Goal: Task Accomplishment & Management: Manage account settings

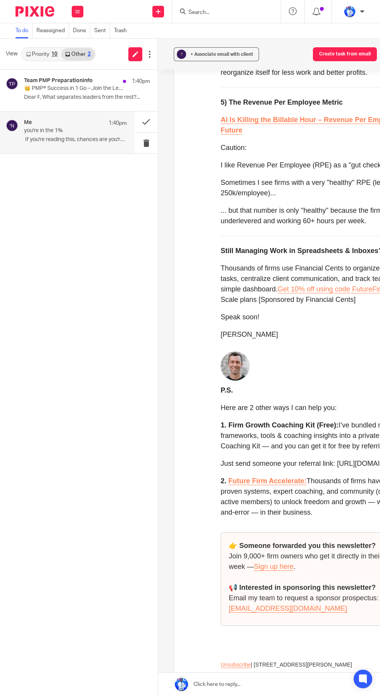
click at [73, 12] on button at bounding box center [78, 12] width 12 height 12
click at [80, 100] on li "Work" at bounding box center [77, 105] width 21 height 11
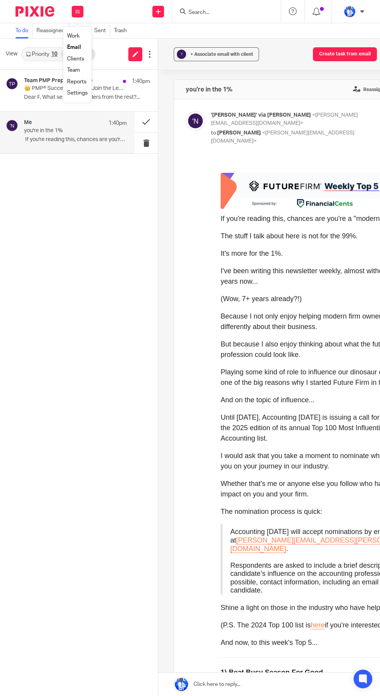
click at [79, 32] on li "Work" at bounding box center [77, 36] width 21 height 11
click at [74, 36] on link "Work" at bounding box center [73, 35] width 12 height 5
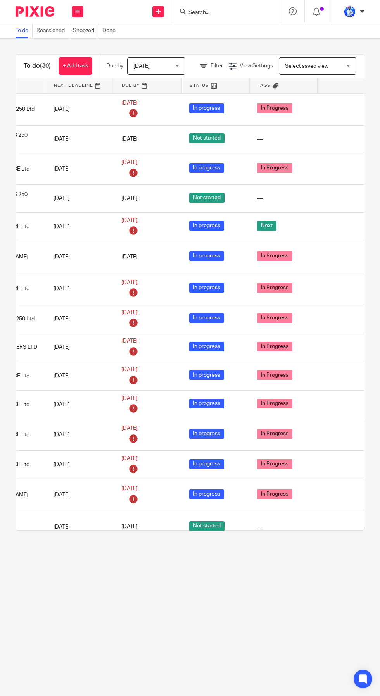
scroll to position [0, 148]
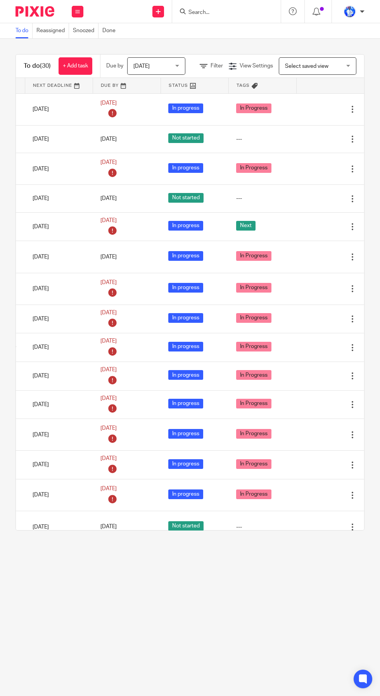
click at [352, 139] on div at bounding box center [352, 139] width 8 height 8
click at [352, 169] on button "Delete" at bounding box center [338, 167] width 31 height 6
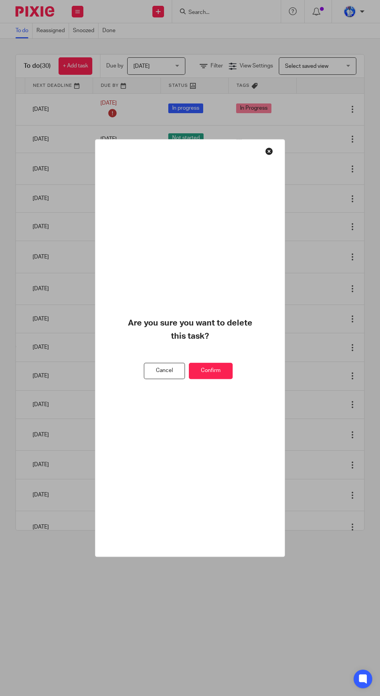
click at [223, 378] on button "Confirm" at bounding box center [211, 371] width 44 height 17
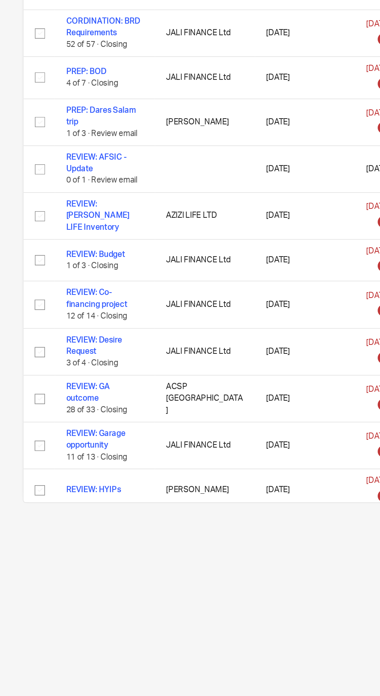
scroll to position [0, 0]
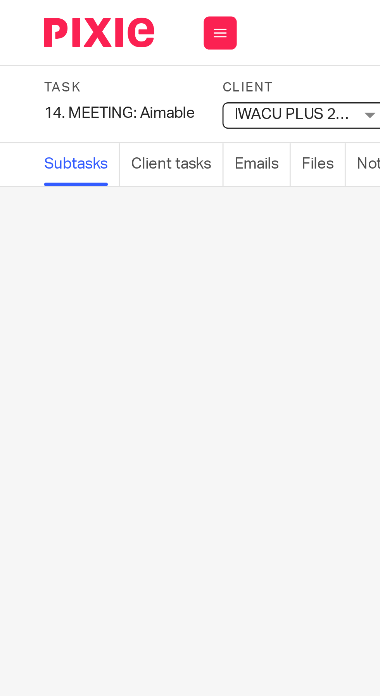
click at [53, 38] on div "14. MEETING: Aimable Save 14. MEETING: Aimable" at bounding box center [41, 40] width 53 height 8
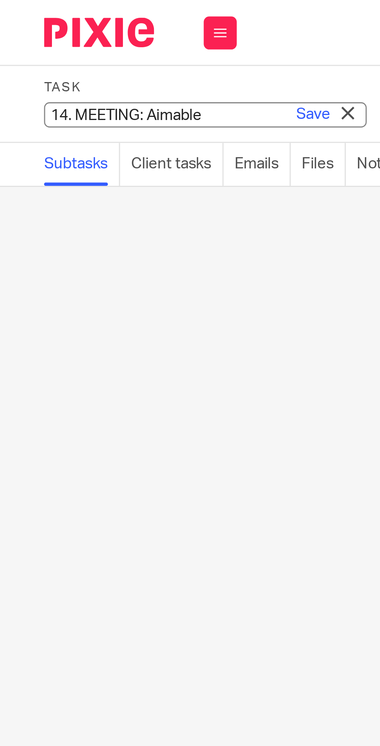
click at [84, 39] on input "14. MEETING: Aimable" at bounding box center [71, 40] width 113 height 9
click at [86, 41] on input "14. MEETING: Aimable" at bounding box center [71, 40] width 113 height 9
click at [23, 40] on input "14. MEETING: Iwacu Mgt" at bounding box center [71, 40] width 113 height 9
type input "13. MEETING: Iwacu Mgt"
click at [112, 39] on link "Save" at bounding box center [110, 40] width 12 height 8
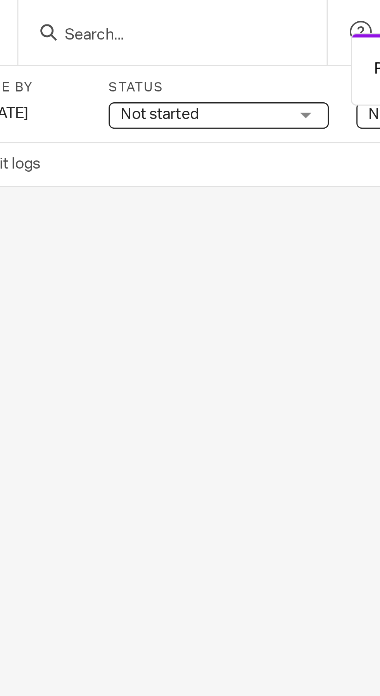
click at [249, 39] on span "Not started" at bounding box center [237, 40] width 58 height 8
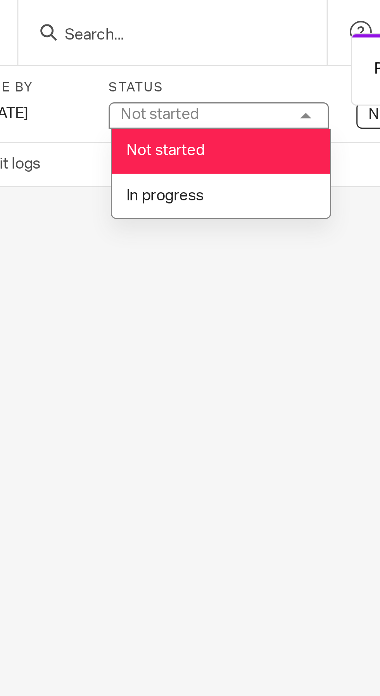
click at [244, 69] on li "In progress" at bounding box center [243, 69] width 77 height 16
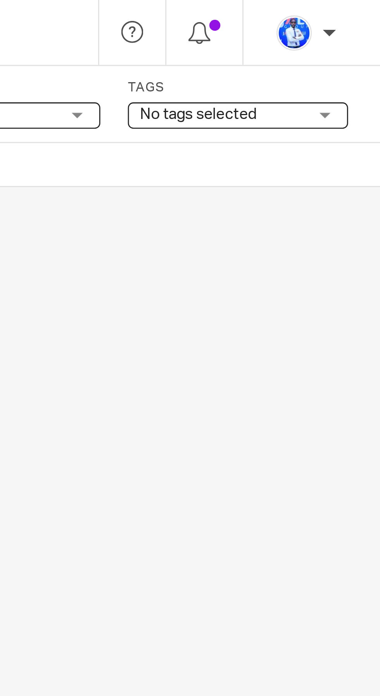
click at [346, 38] on span "No tags selected" at bounding box center [324, 40] width 58 height 8
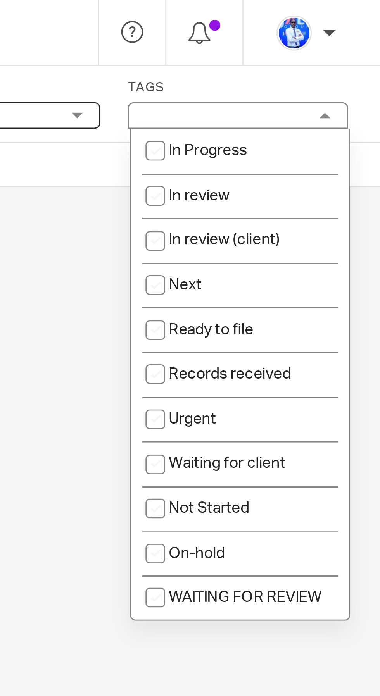
click at [327, 102] on li "Next" at bounding box center [330, 101] width 77 height 16
checkbox input "true"
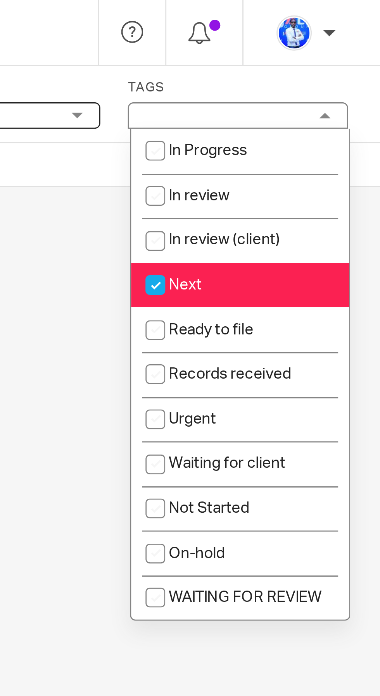
click at [273, 158] on div "No subtasks created so far. Write the name of a subtask and start organising yo…" at bounding box center [190, 381] width 380 height 630
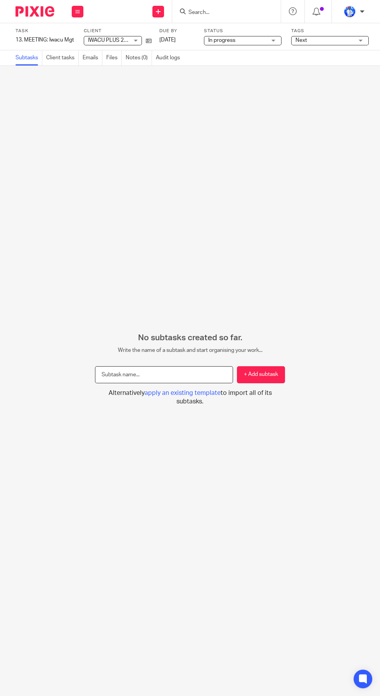
click at [185, 383] on input "text" at bounding box center [164, 374] width 138 height 17
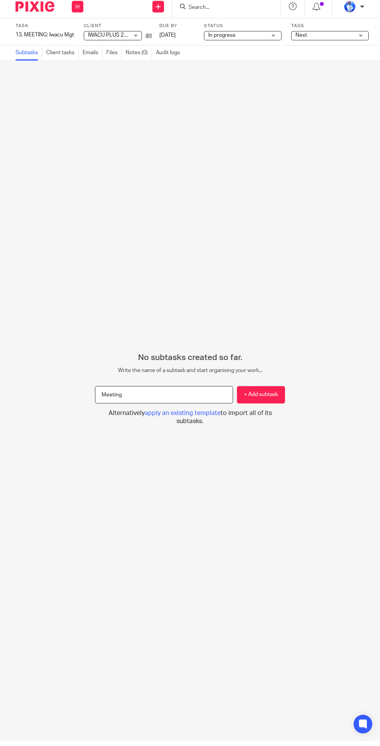
type input "Meeting"
click at [277, 409] on button "+ Add subtask" at bounding box center [261, 399] width 48 height 17
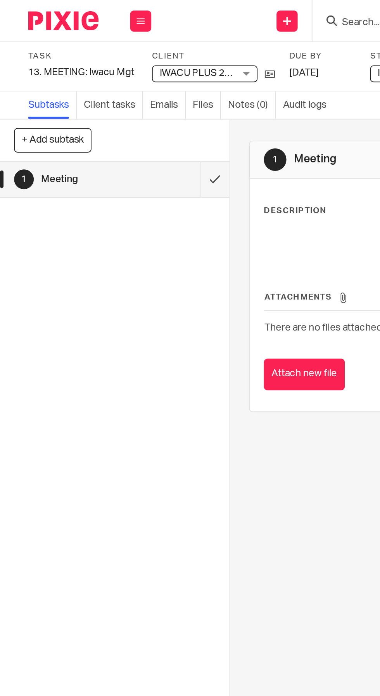
click at [114, 95] on input "submit" at bounding box center [63, 98] width 126 height 19
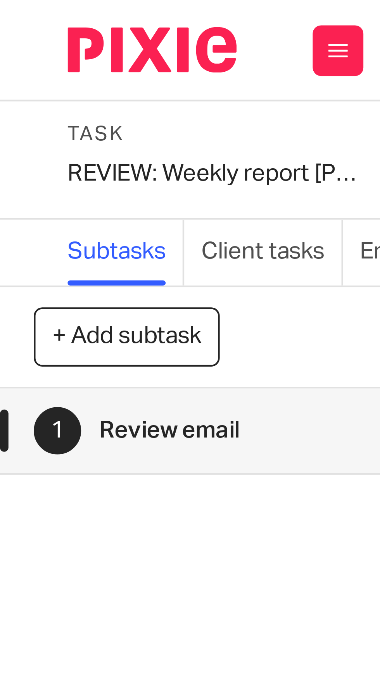
click at [23, 40] on div "REVIEW: Weekly report Bertin Save REVIEW: Weekly report Bertin" at bounding box center [49, 40] width 68 height 8
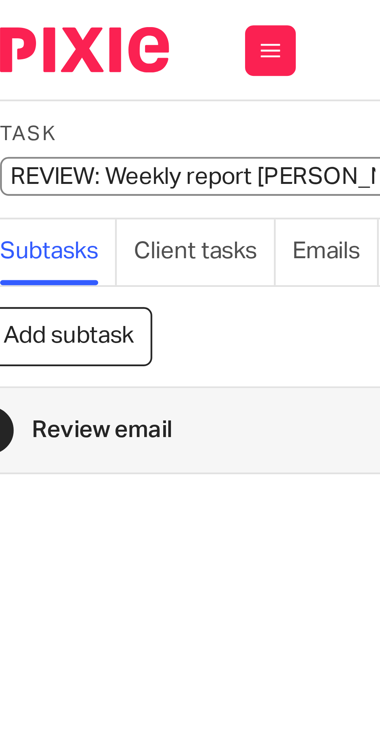
click at [34, 40] on input "REVIEW: Weekly report [PERSON_NAME]" at bounding box center [71, 40] width 113 height 9
click at [34, 38] on input "REVIEW: Weekly report [PERSON_NAME]" at bounding box center [71, 40] width 113 height 9
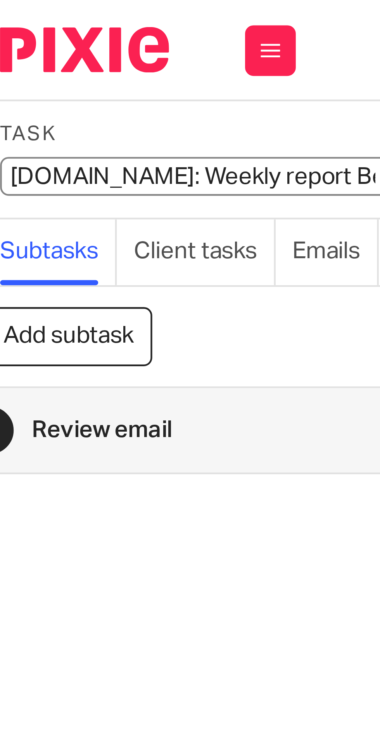
type input "14. REVIEW: Weekly report Bertin"
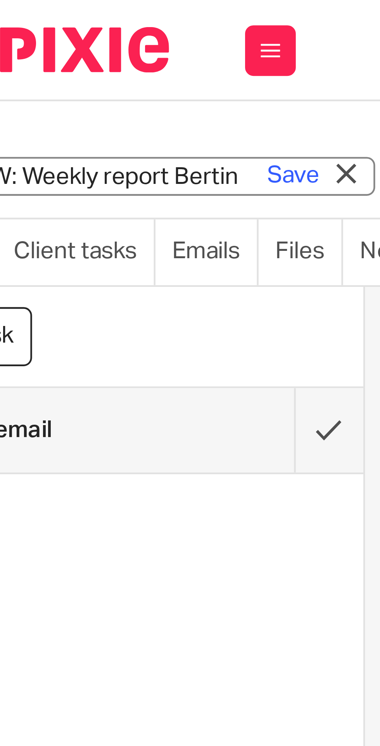
scroll to position [0, 43]
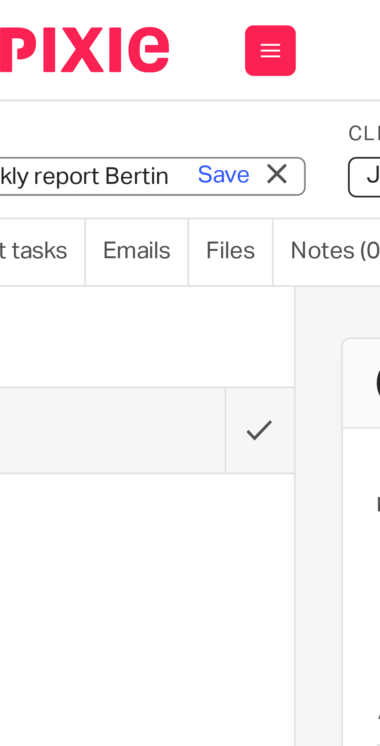
click at [67, 40] on link "Save" at bounding box center [67, 40] width 12 height 8
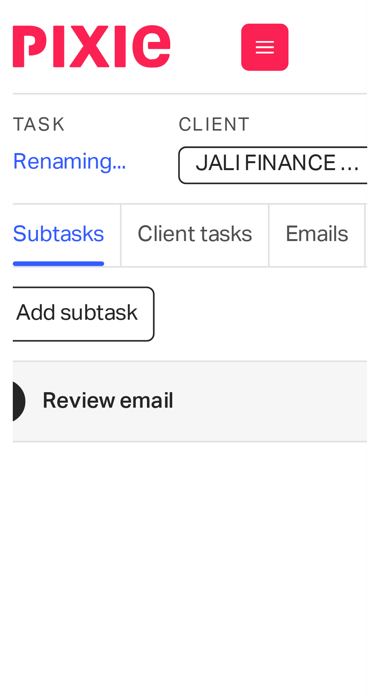
scroll to position [0, 0]
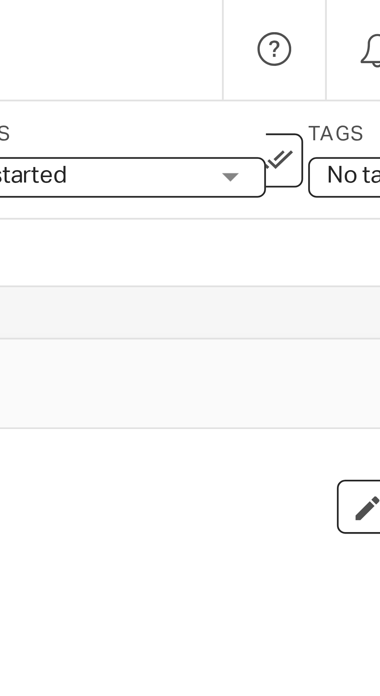
click at [264, 38] on span "Not started" at bounding box center [246, 40] width 58 height 8
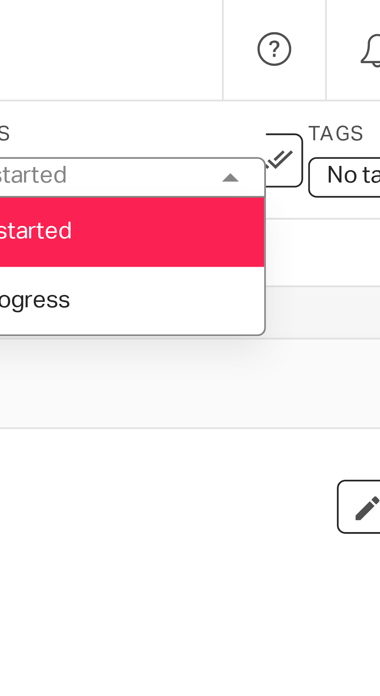
click at [260, 69] on li "In progress" at bounding box center [251, 69] width 77 height 16
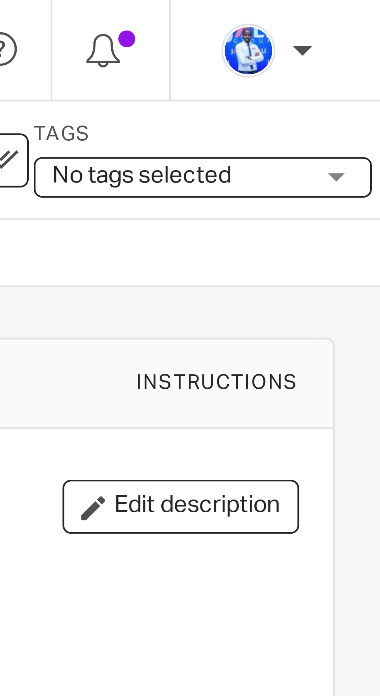
click at [357, 43] on span "No tags selected" at bounding box center [333, 40] width 58 height 8
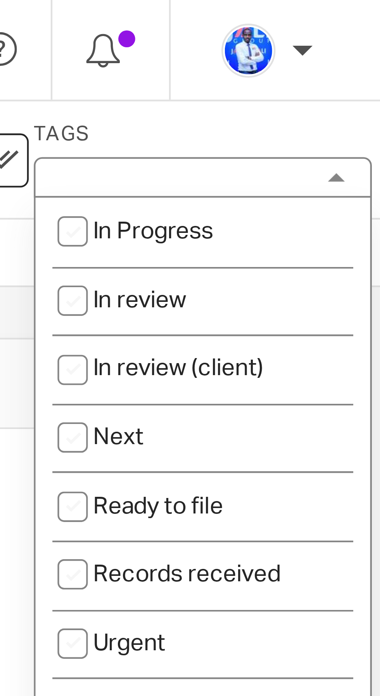
click at [330, 102] on li "Next" at bounding box center [339, 101] width 77 height 16
checkbox input "true"
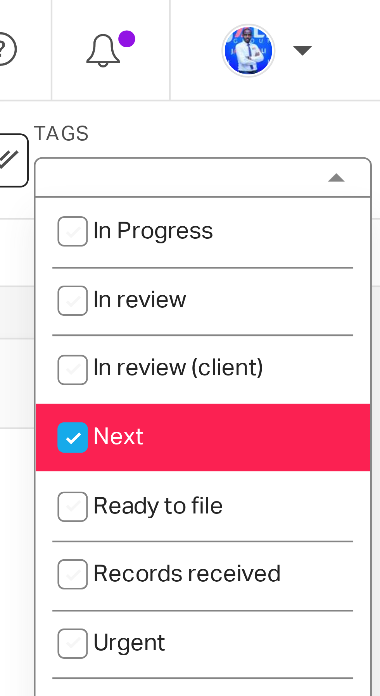
click at [360, 29] on label "Tags" at bounding box center [338, 31] width 77 height 6
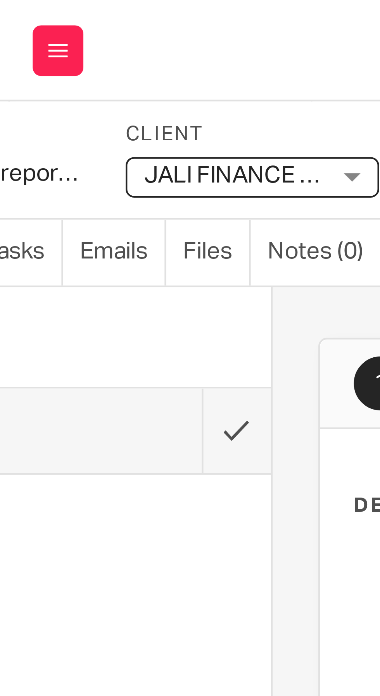
click at [93, 55] on link "Emails" at bounding box center [93, 57] width 20 height 15
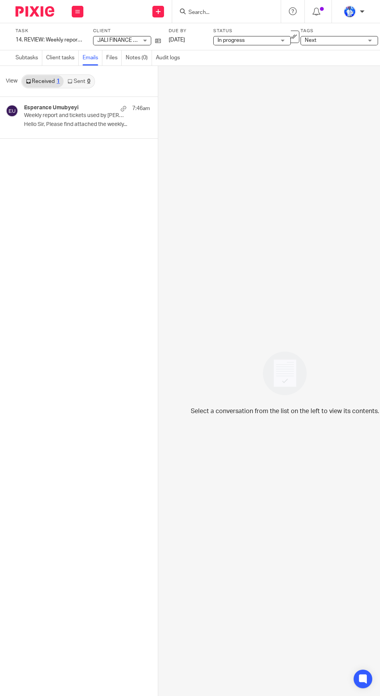
click at [65, 122] on p "Hello Sir, Please find attached the weekly..." at bounding box center [87, 124] width 126 height 7
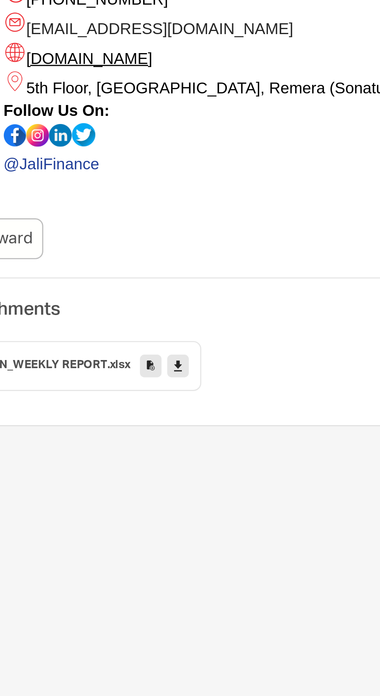
scroll to position [0, 78]
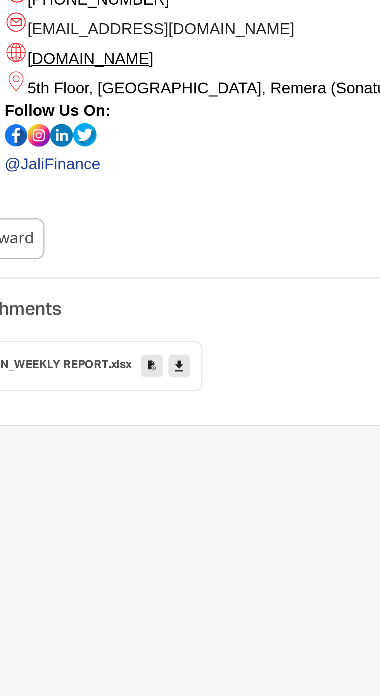
click at [192, 411] on icon at bounding box center [192, 414] width 3 height 6
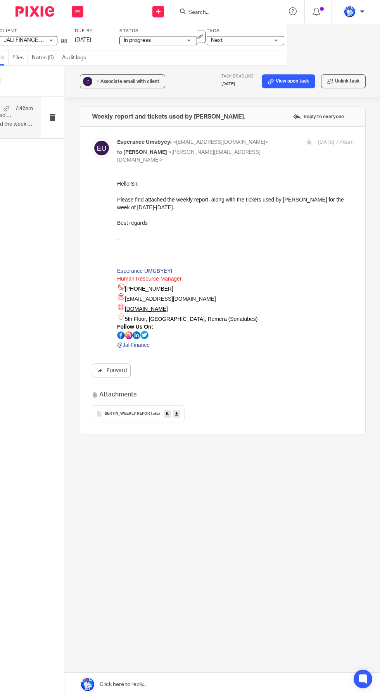
scroll to position [0, 95]
click at [198, 36] on icon at bounding box center [198, 37] width 8 height 8
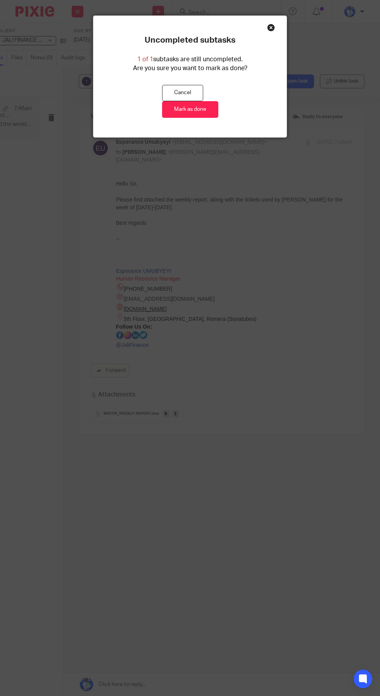
click at [208, 111] on link "Mark as done" at bounding box center [190, 109] width 56 height 17
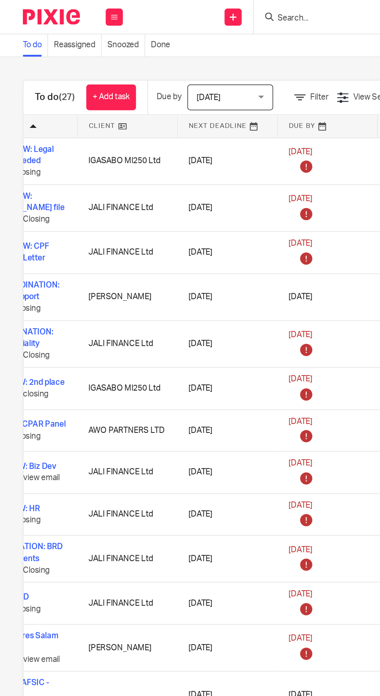
scroll to position [0, 148]
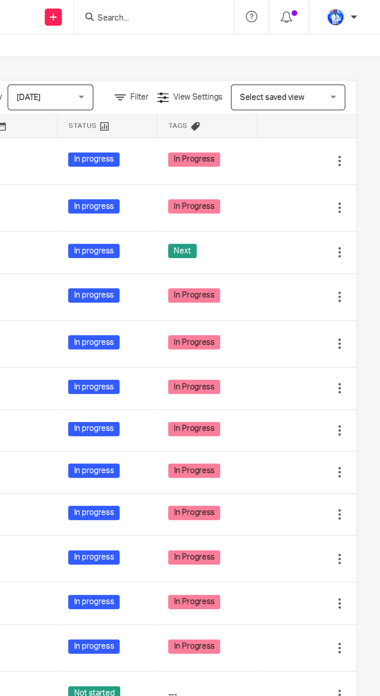
click at [317, 173] on icon at bounding box center [313, 171] width 8 height 8
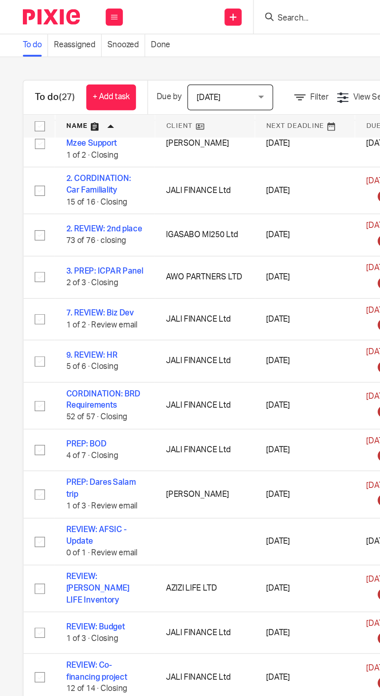
scroll to position [0, 0]
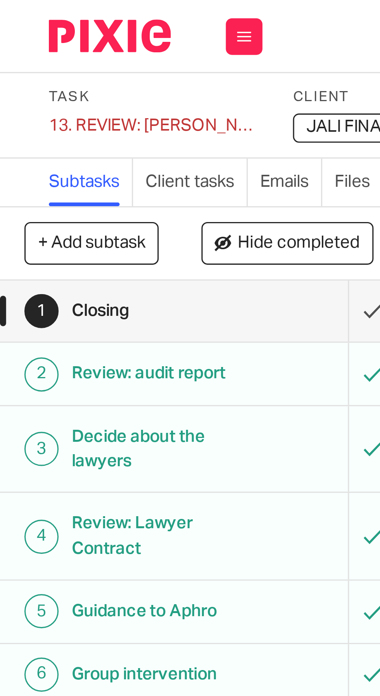
click at [27, 42] on div "13. REVIEW: [PERSON_NAME] file Save 13. REVIEW: [PERSON_NAME] file" at bounding box center [49, 40] width 68 height 8
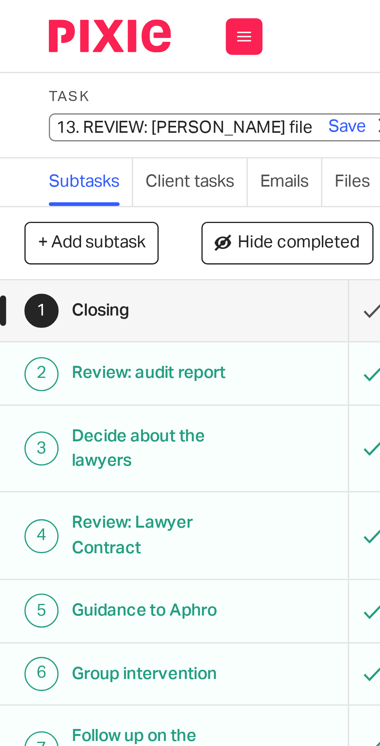
click at [31, 39] on input "13. REVIEW: [PERSON_NAME] file" at bounding box center [71, 40] width 113 height 9
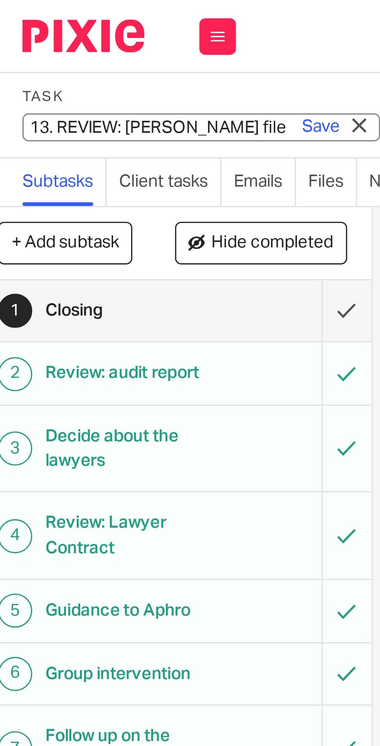
click at [32, 42] on input "13. REVIEW: [PERSON_NAME] file" at bounding box center [71, 40] width 113 height 9
type input "REVIEW: [PERSON_NAME] file"
click at [105, 42] on link "Save" at bounding box center [110, 40] width 12 height 8
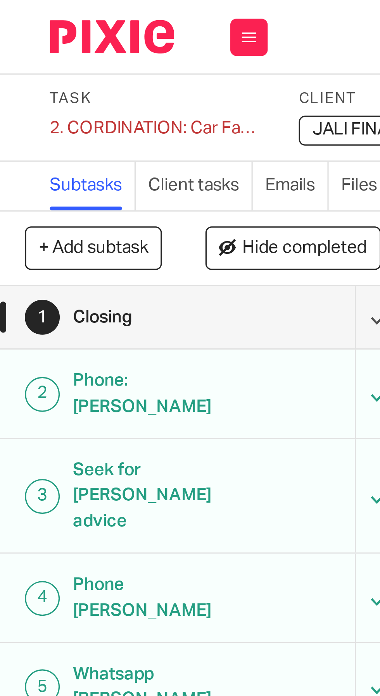
click at [40, 38] on div "2. CORDINATION: Car Familiality Save 2. CORDINATION: Car Familiality" at bounding box center [49, 40] width 68 height 8
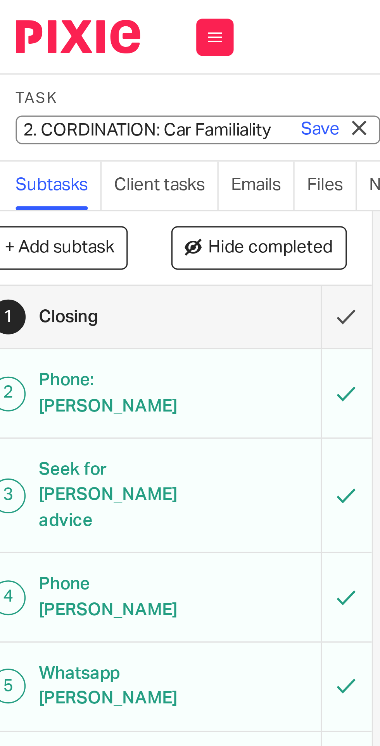
click at [34, 40] on input "2. CORDINATION: Car Familiality" at bounding box center [71, 40] width 113 height 9
click at [35, 39] on input "2. CORDINATION: Car Familiality" at bounding box center [71, 40] width 113 height 9
type input "CORDINATION: Car Familiality"
click at [112, 41] on link "Save" at bounding box center [110, 40] width 12 height 8
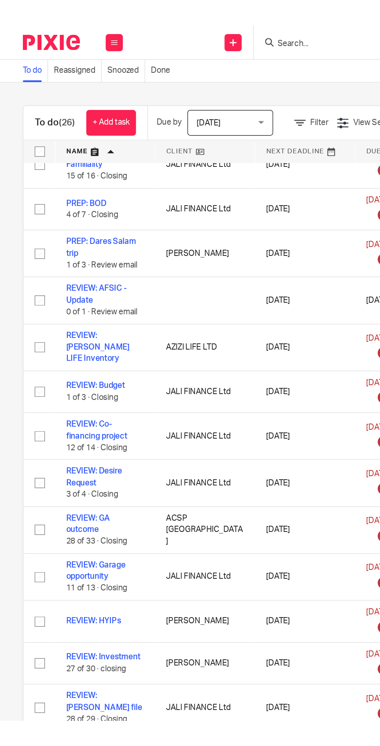
scroll to position [217, 0]
